Goal: Task Accomplishment & Management: Manage account settings

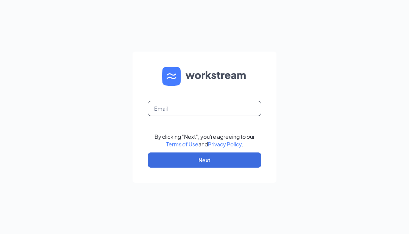
click at [193, 116] on input "text" at bounding box center [205, 108] width 114 height 15
type input "W"
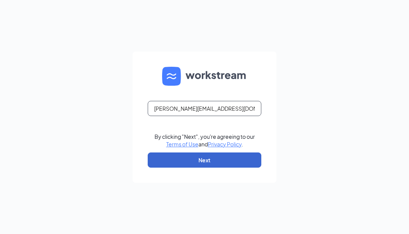
type input "Tiffany@cfamainline.com"
click at [200, 167] on button "Next" at bounding box center [205, 159] width 114 height 15
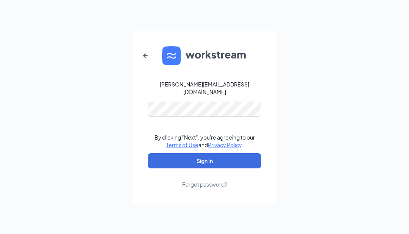
click at [231, 126] on form "Tiffany@cfamainline.com By clicking "Next", you're agreeing to our Terms of Use…" at bounding box center [205, 117] width 144 height 172
click at [205, 168] on button "Sign In" at bounding box center [205, 160] width 114 height 15
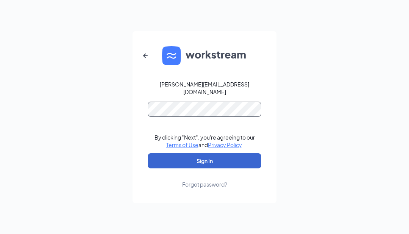
click at [205, 168] on button "Sign In" at bounding box center [205, 160] width 114 height 15
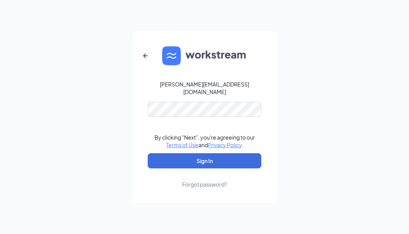
click at [201, 188] on div "Forgot password?" at bounding box center [204, 184] width 45 height 8
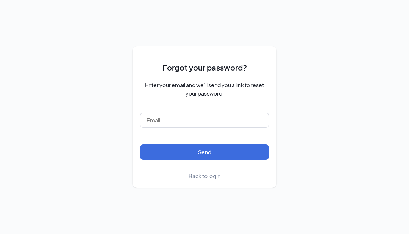
scroll to position [24, 0]
click at [197, 128] on input "text" at bounding box center [204, 120] width 129 height 15
type input "Tiffany@cfamainline.com"
click at [205, 157] on button "Send" at bounding box center [204, 151] width 129 height 15
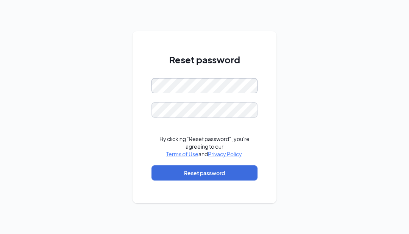
click at [211, 143] on form "By clicking "Reset password", you're agreeing to our Terms of Use and Privacy P…" at bounding box center [205, 133] width 106 height 110
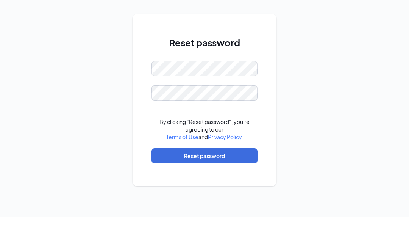
drag, startPoint x: 308, startPoint y: 112, endPoint x: 298, endPoint y: 99, distance: 16.2
click at [308, 112] on div "Reset password By clicking "Reset password", you're agreeing to our Terms of Us…" at bounding box center [204, 117] width 409 height 234
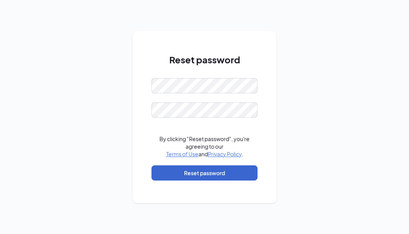
click at [210, 180] on button "Reset password" at bounding box center [205, 172] width 106 height 15
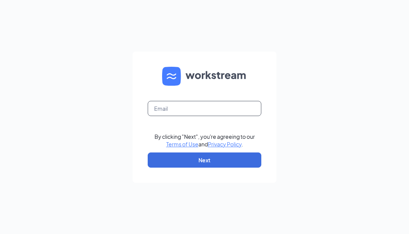
click at [187, 116] on input "text" at bounding box center [205, 108] width 114 height 15
type input "Tiffany@cfamainline.com"
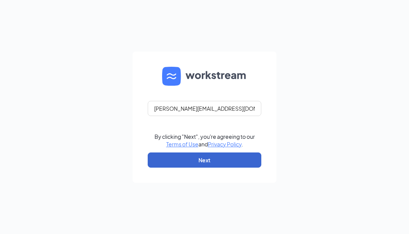
click at [208, 167] on button "Next" at bounding box center [205, 159] width 114 height 15
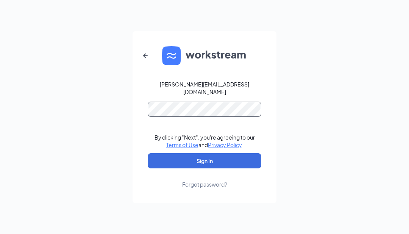
click at [205, 168] on button "Sign In" at bounding box center [205, 160] width 114 height 15
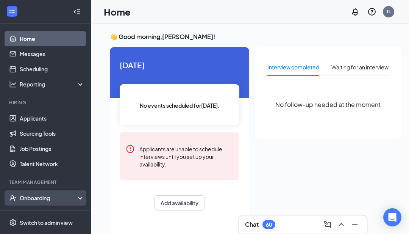
click at [50, 195] on div "Onboarding" at bounding box center [49, 198] width 58 height 8
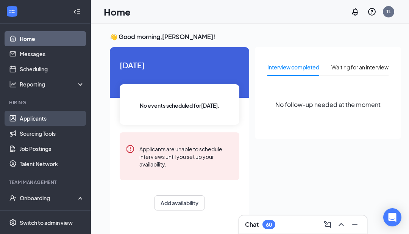
click at [54, 116] on link "Applicants" at bounding box center [52, 118] width 65 height 15
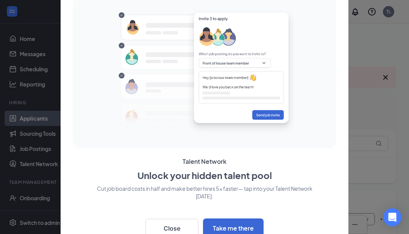
click at [196, 227] on button "Close" at bounding box center [171, 228] width 53 height 19
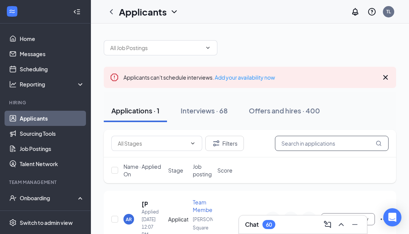
click at [300, 144] on input "text" at bounding box center [332, 143] width 114 height 15
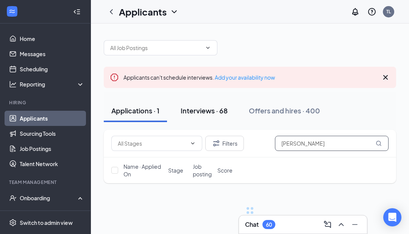
type input "[PERSON_NAME]"
click at [208, 111] on div "Interviews · 68" at bounding box center [204, 110] width 47 height 9
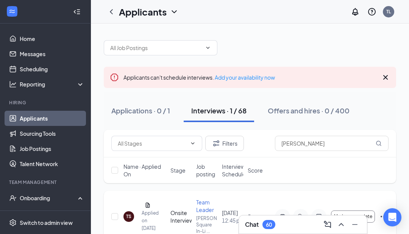
click at [130, 218] on div "TS" at bounding box center [128, 216] width 5 height 6
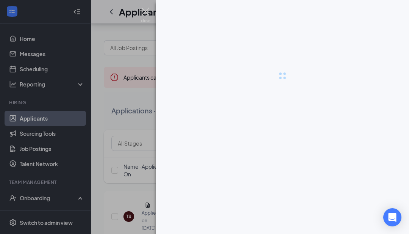
scroll to position [24, 0]
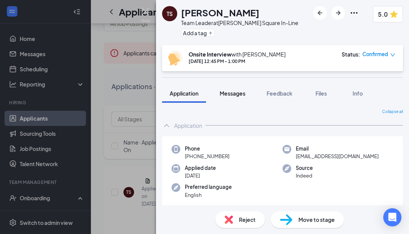
click at [243, 98] on button "Messages" at bounding box center [232, 93] width 41 height 19
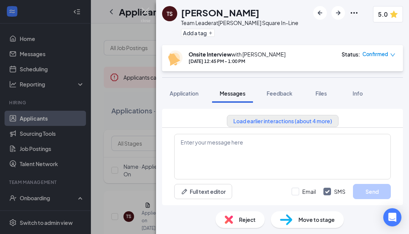
scroll to position [19, 0]
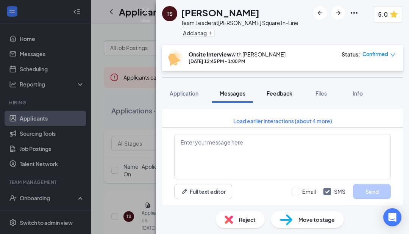
click at [275, 84] on button "Feedback" at bounding box center [279, 93] width 41 height 19
